Goal: Transaction & Acquisition: Purchase product/service

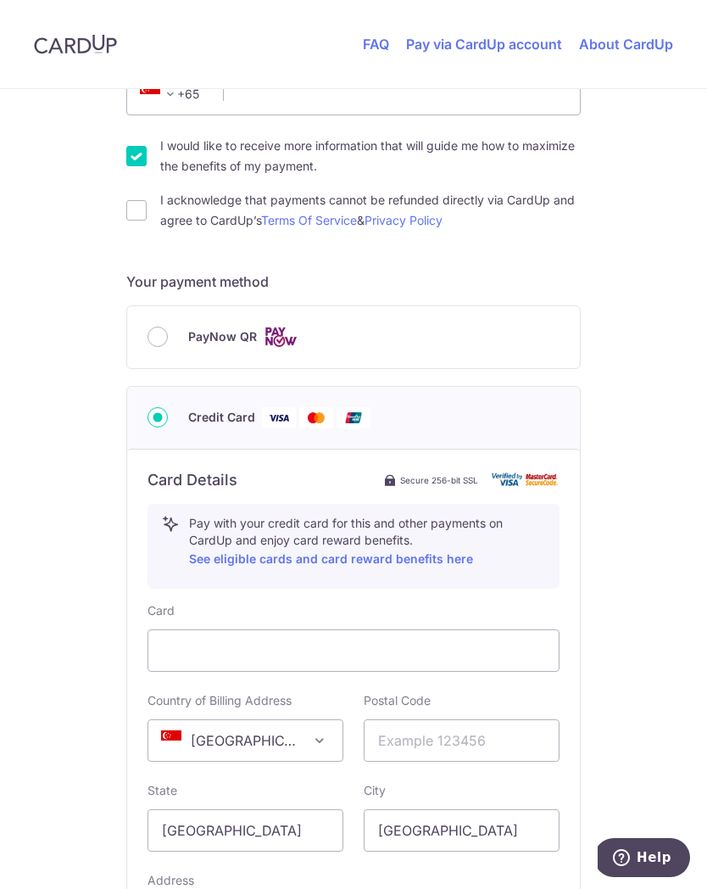
scroll to position [569, 0]
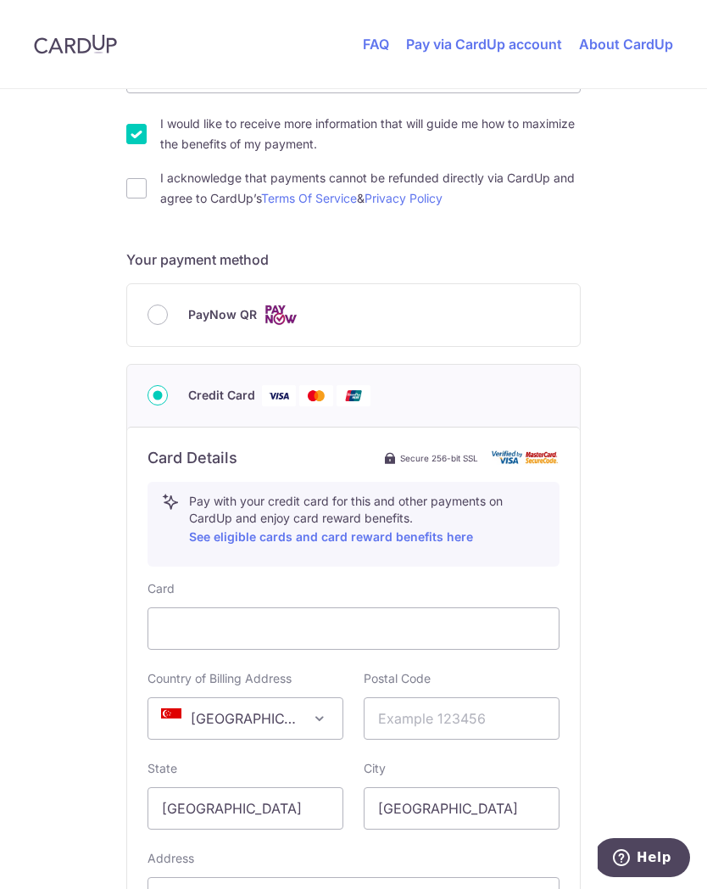
click at [148, 323] on div "PayNow QR" at bounding box center [354, 314] width 412 height 21
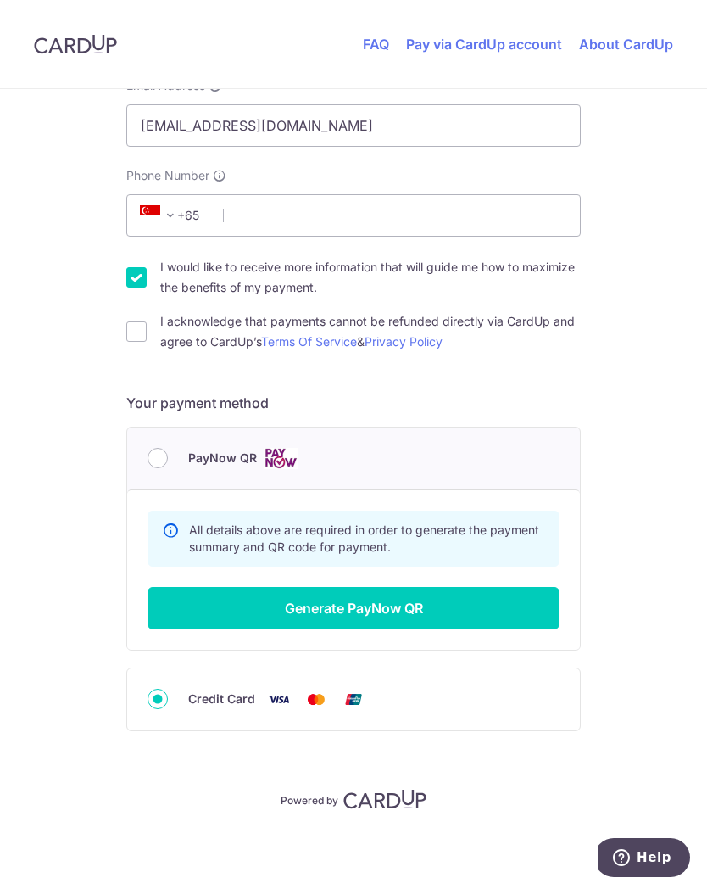
scroll to position [426, 0]
click at [448, 609] on button "Generate PayNow QR" at bounding box center [354, 608] width 412 height 42
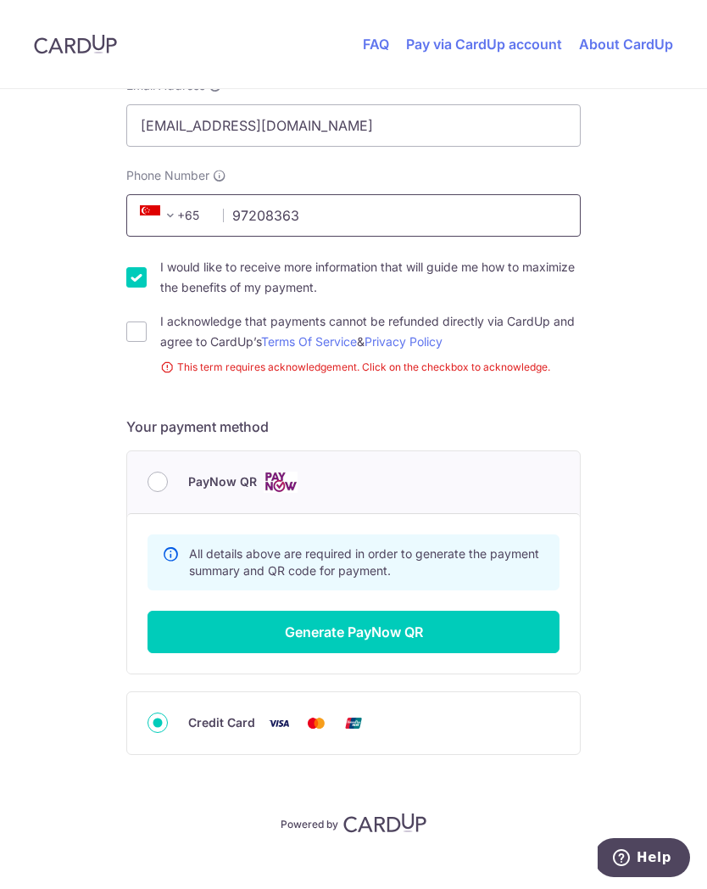
type input "97208363"
click at [129, 339] on input "I acknowledge that payments cannot be refunded directly via CardUp and agree to…" at bounding box center [136, 331] width 20 height 20
checkbox input "true"
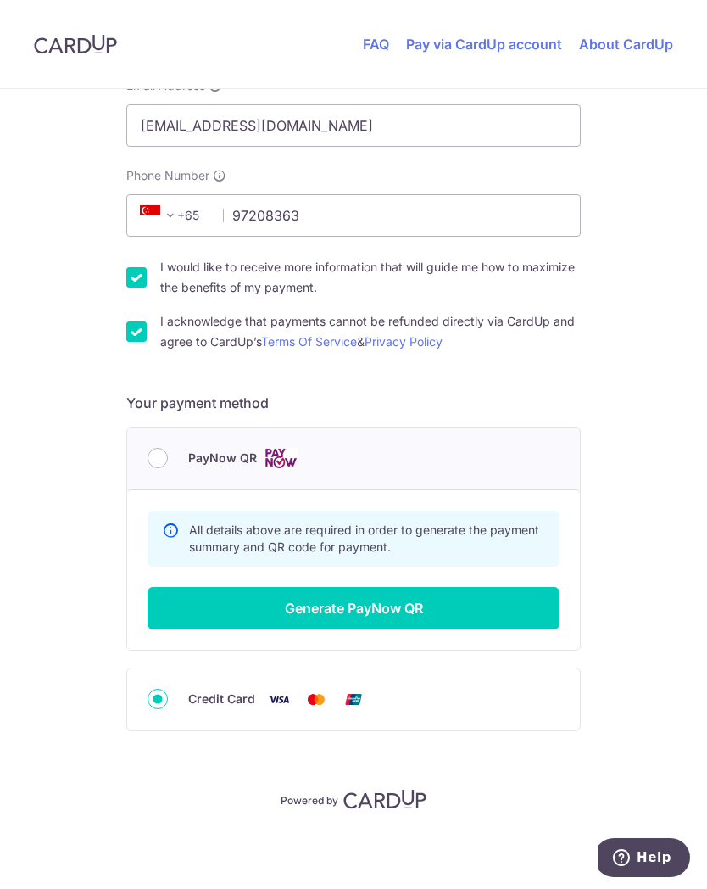
click at [230, 611] on button "Generate PayNow QR" at bounding box center [354, 608] width 412 height 42
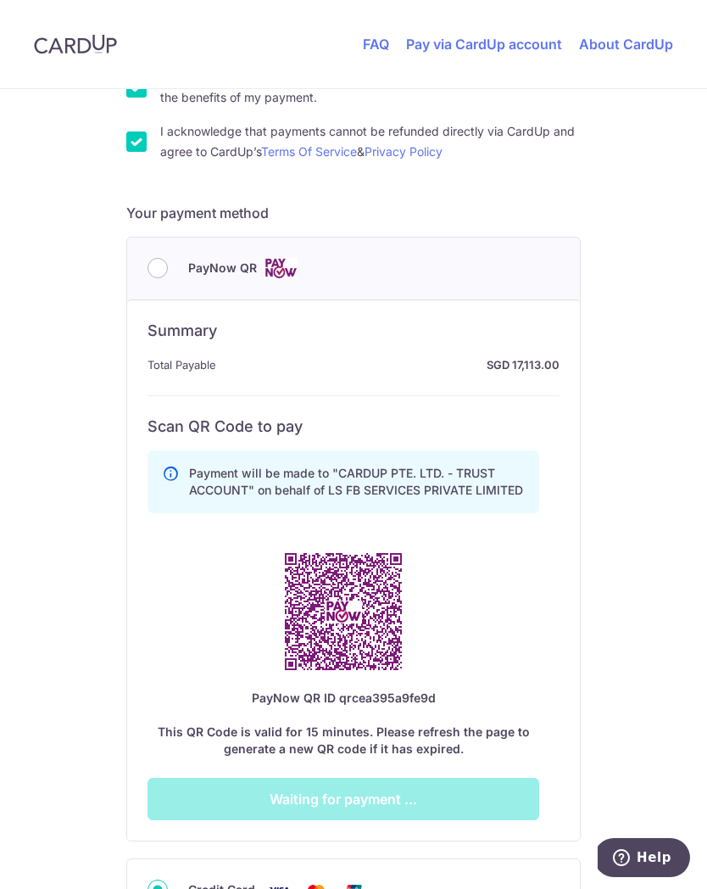
scroll to position [655, 0]
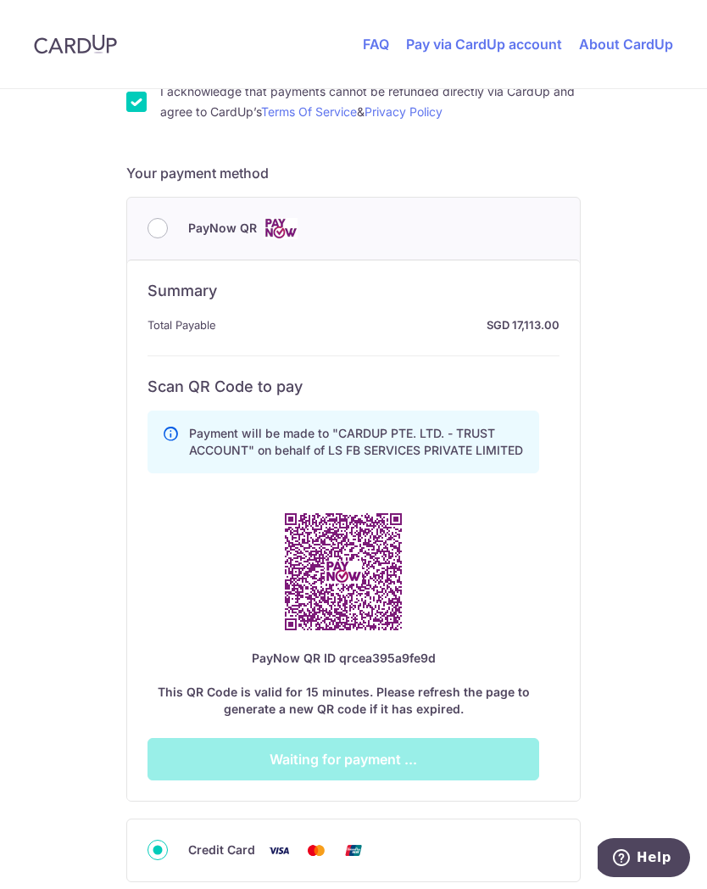
click at [155, 236] on input "PayNow QR" at bounding box center [158, 228] width 20 height 20
radio input "true"
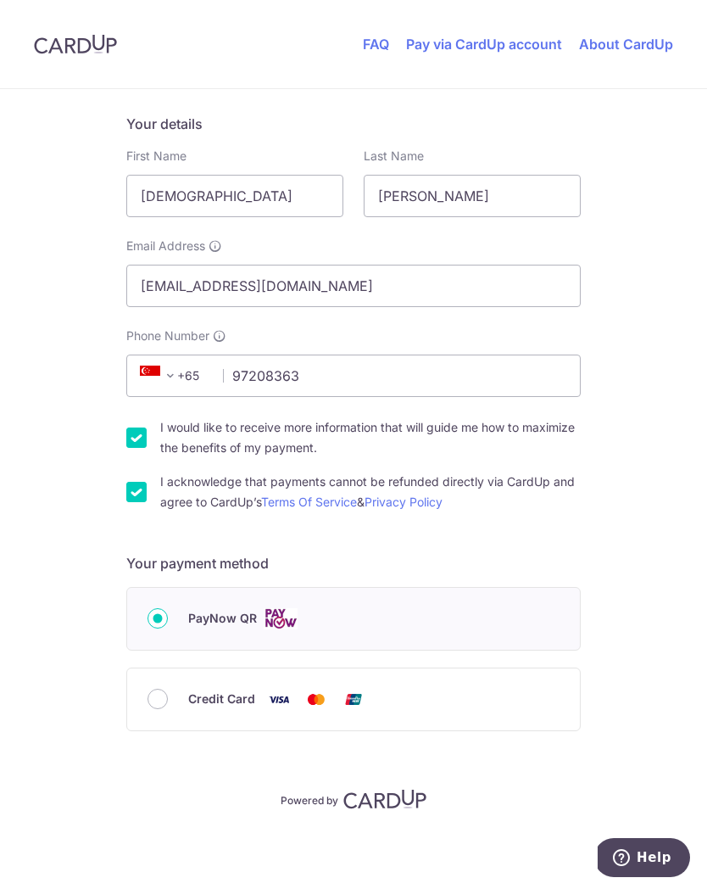
scroll to position [265, 0]
click at [375, 627] on label "PayNow QR" at bounding box center [373, 618] width 371 height 21
click at [168, 627] on input "PayNow QR" at bounding box center [158, 618] width 20 height 20
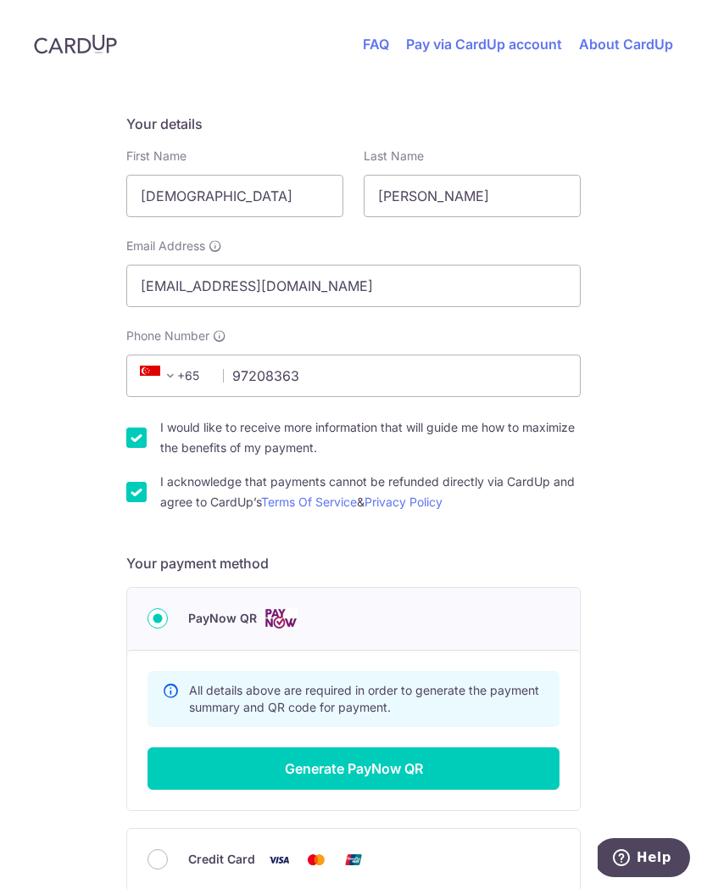
click at [307, 767] on button "Generate PayNow QR" at bounding box center [354, 768] width 412 height 42
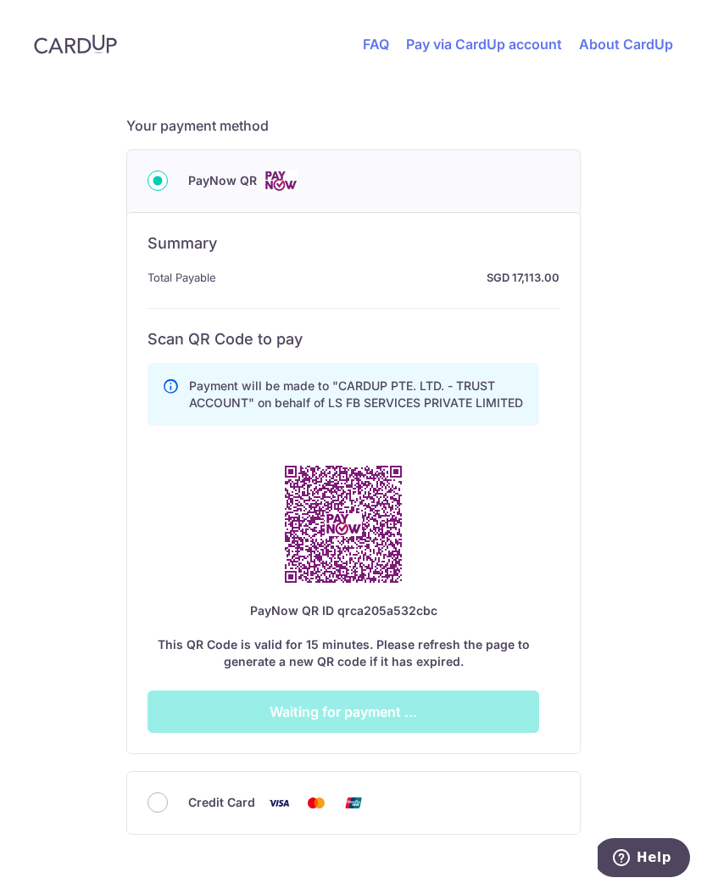
scroll to position [781, 0]
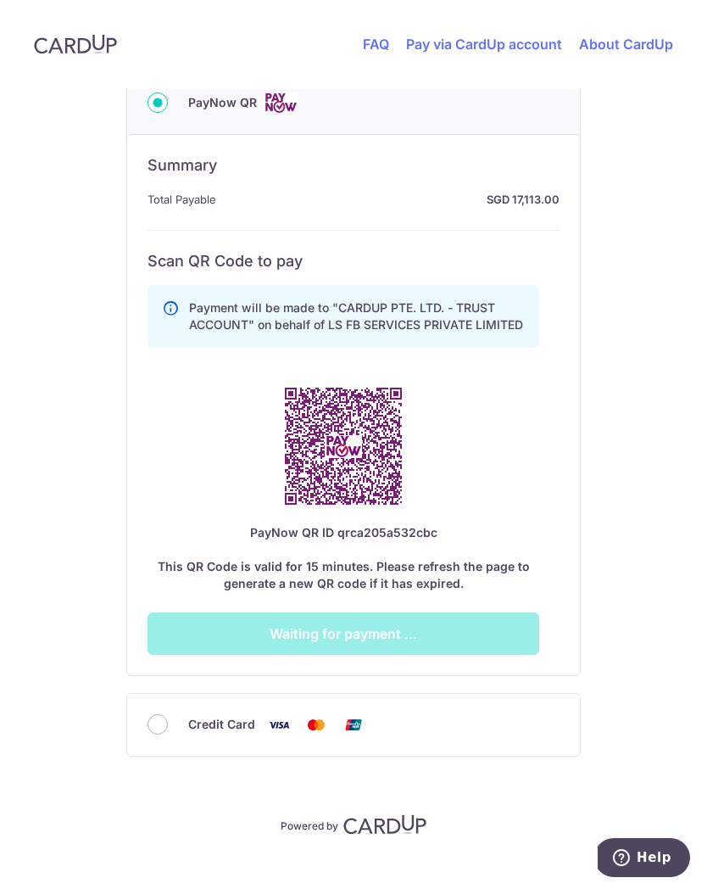
click at [153, 111] on input "PayNow QR" at bounding box center [158, 102] width 20 height 20
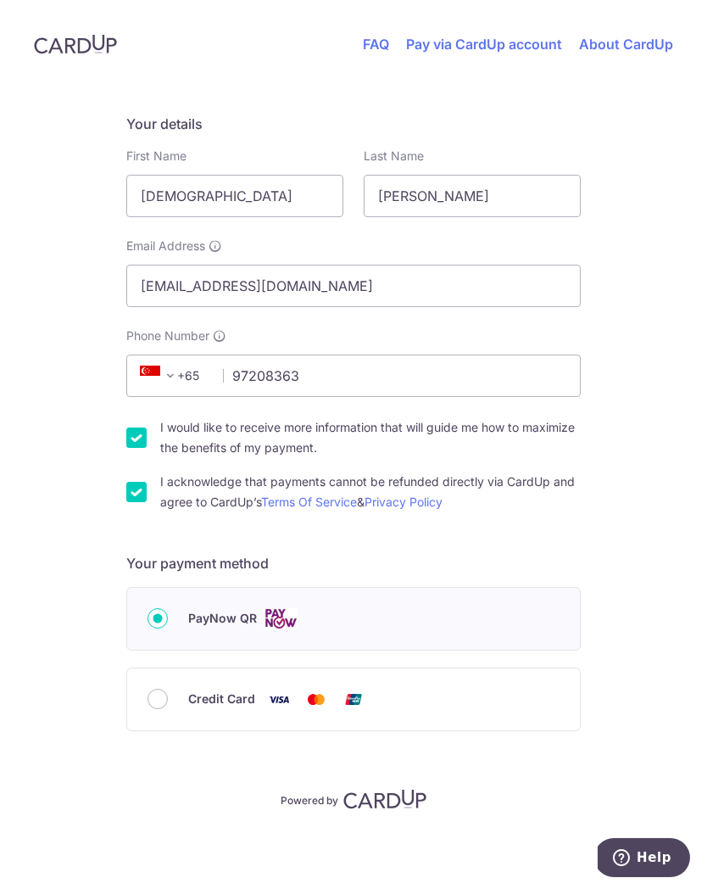
scroll to position [265, 0]
click at [155, 707] on input "Credit Card" at bounding box center [158, 699] width 20 height 20
radio input "true"
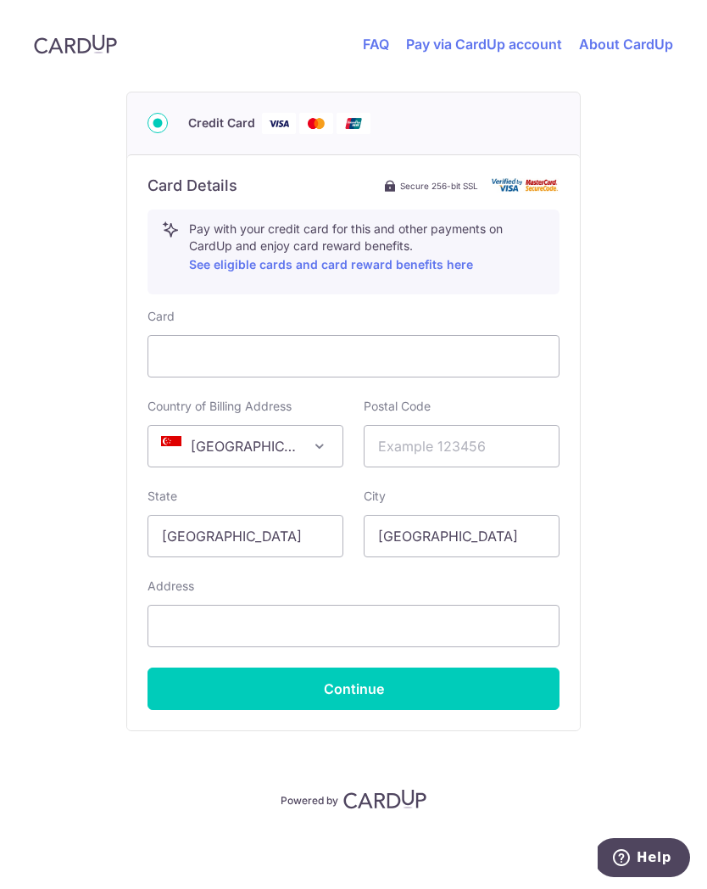
scroll to position [841, 0]
click at [445, 456] on input "text" at bounding box center [462, 446] width 196 height 42
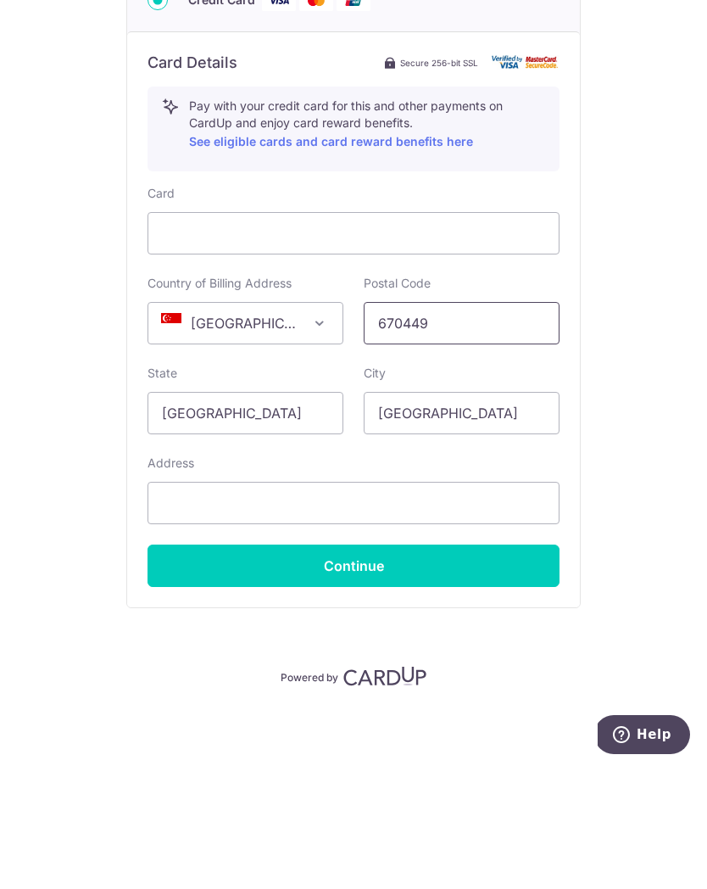
type input "670449"
click at [187, 515] on input "[GEOGRAPHIC_DATA]" at bounding box center [246, 536] width 196 height 42
type input "[GEOGRAPHIC_DATA]"
click at [477, 605] on input "text" at bounding box center [354, 626] width 412 height 42
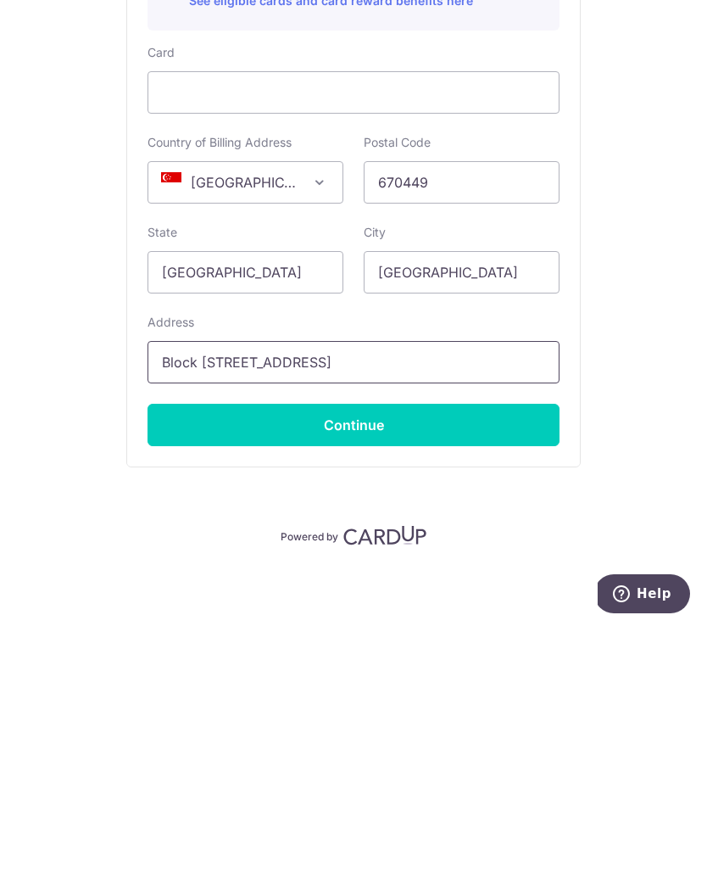
type input "Block [STREET_ADDRESS]"
click at [213, 667] on button "Continue" at bounding box center [354, 688] width 412 height 42
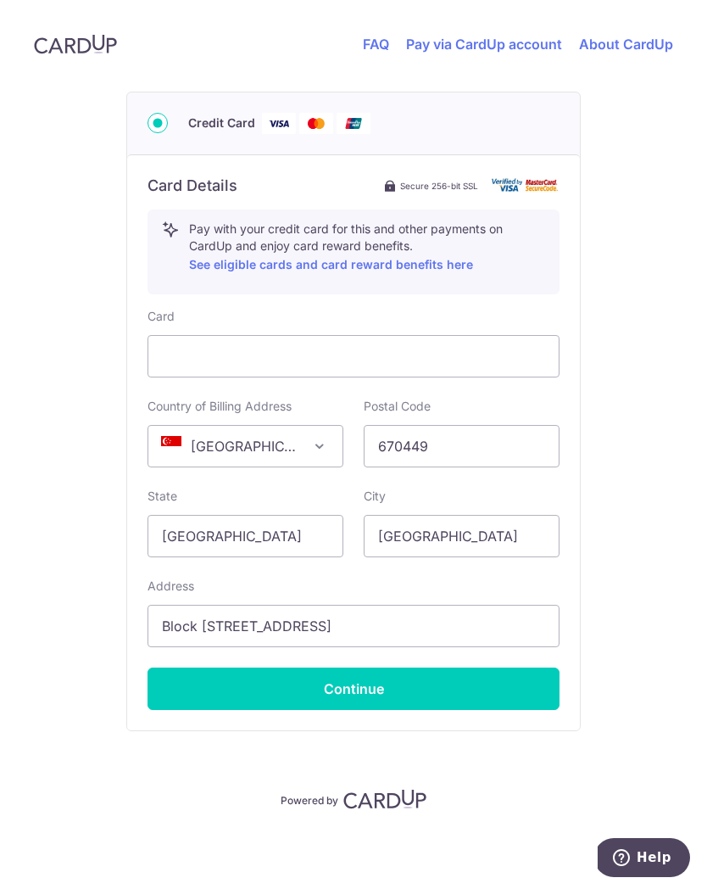
type input "**** 4038"
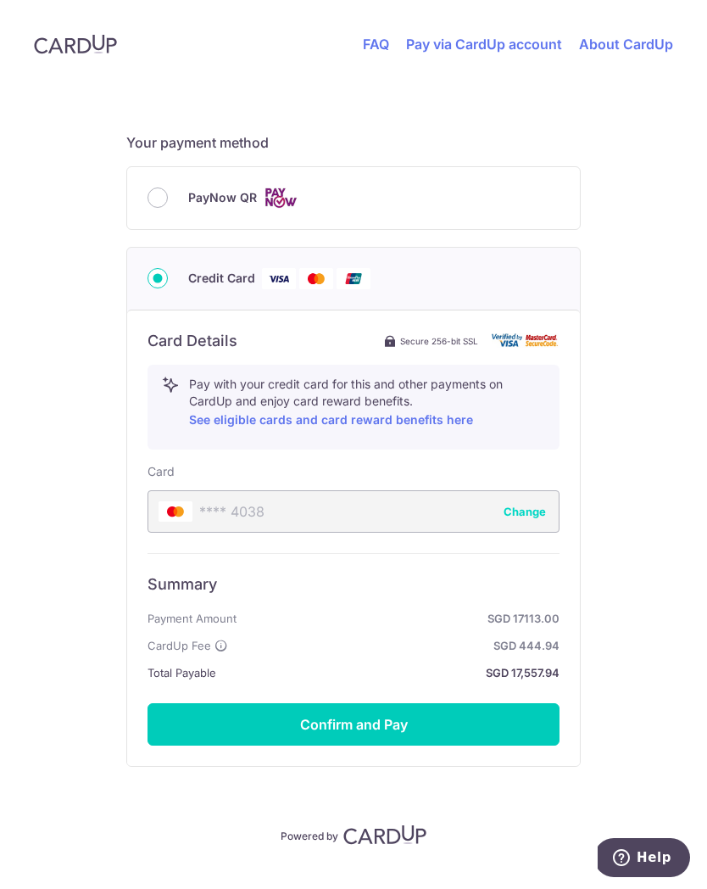
scroll to position [688, 0]
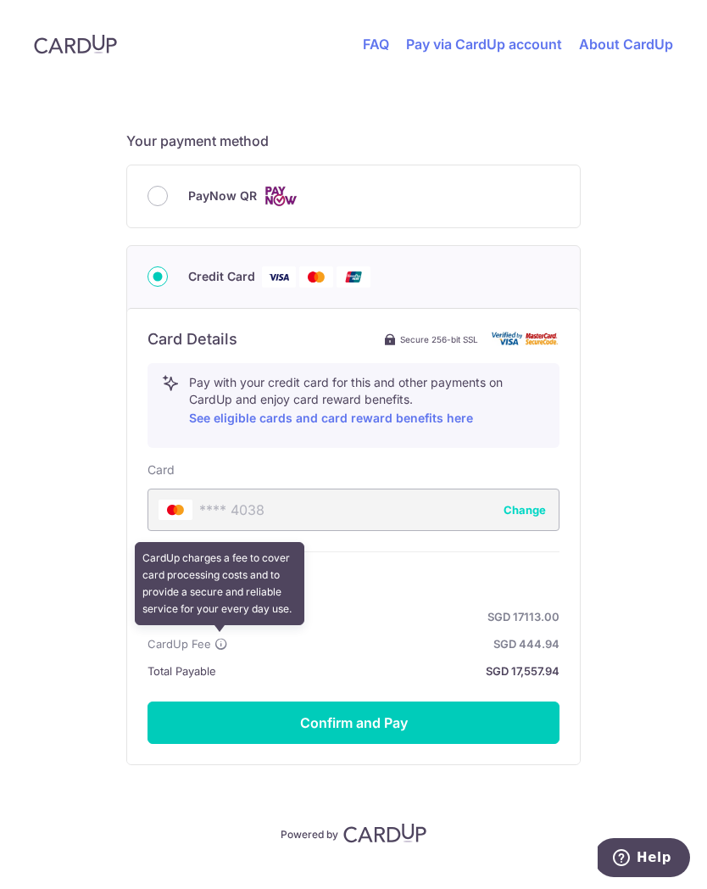
click at [223, 646] on icon at bounding box center [222, 644] width 14 height 14
click at [154, 204] on input "PayNow QR" at bounding box center [158, 196] width 20 height 20
radio input "true"
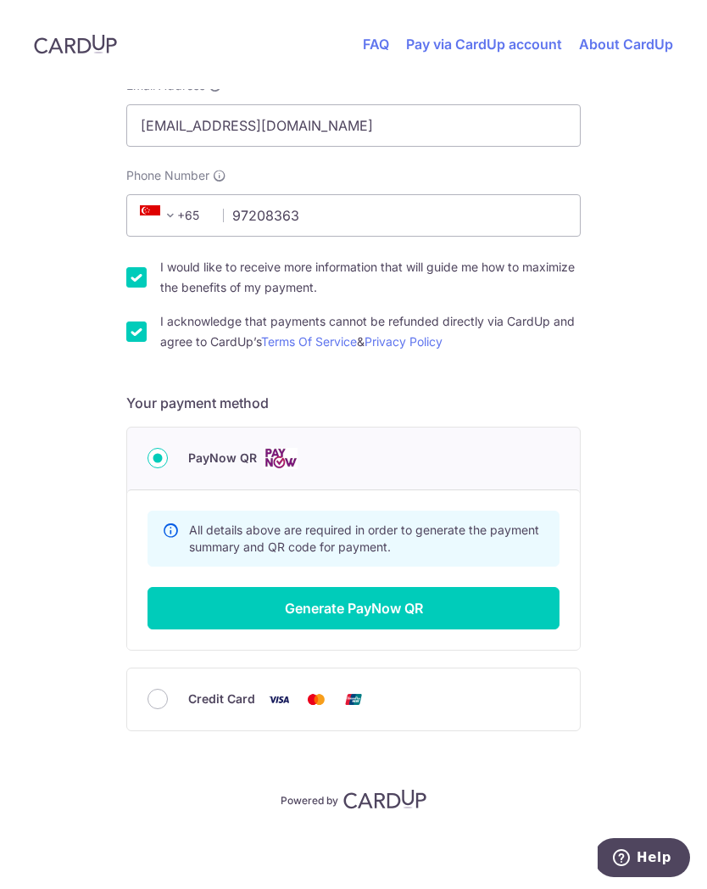
scroll to position [426, 0]
click at [198, 438] on div "PayNow QR" at bounding box center [353, 458] width 453 height 62
